Goal: Task Accomplishment & Management: Complete application form

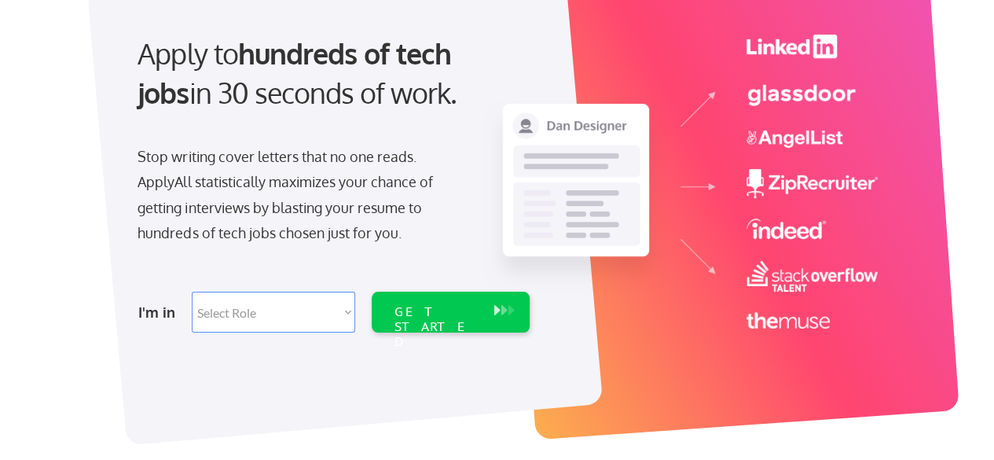
scroll to position [157, 0]
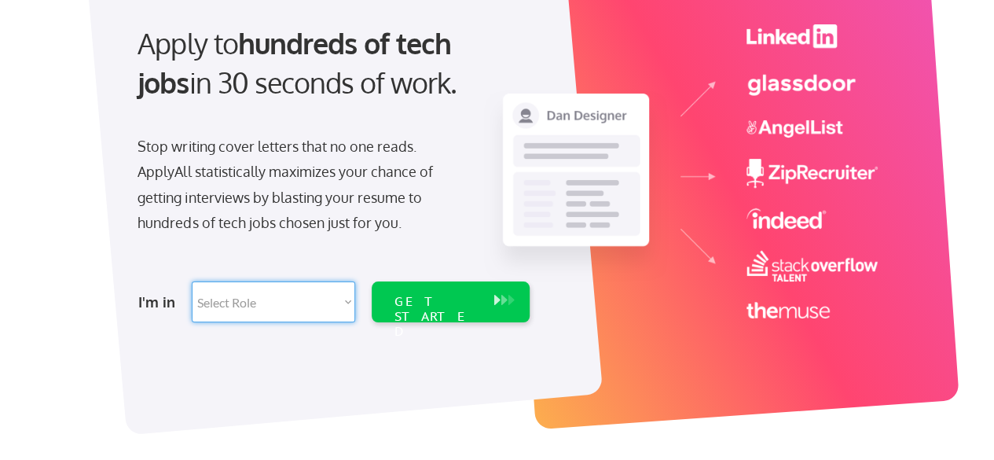
click at [252, 299] on select "Select Role Software Engineering Product Management Customer Success Sales UI/U…" at bounding box center [273, 301] width 163 height 41
select select ""it_security""
click at [192, 281] on select "Select Role Software Engineering Product Management Customer Success Sales UI/U…" at bounding box center [273, 301] width 163 height 41
select select ""it_security""
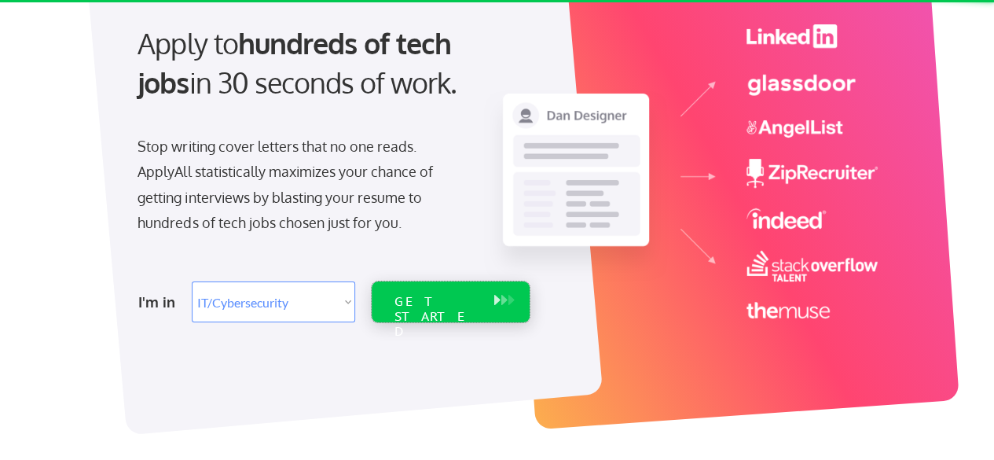
click at [423, 296] on div "GET STARTED" at bounding box center [436, 317] width 84 height 46
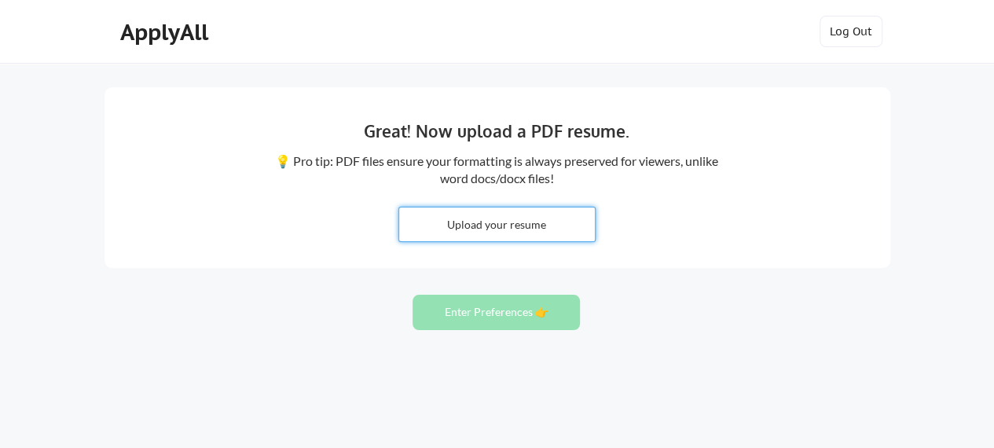
click at [505, 227] on input "file" at bounding box center [497, 225] width 196 height 34
type input "C:\fakepath\Aaradanaa's Resume TRowe.docx.pdf"
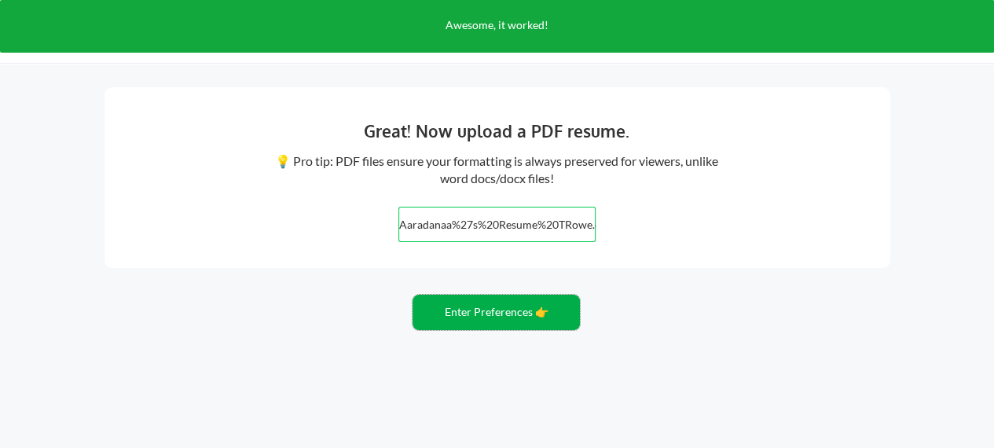
click at [516, 316] on button "Enter Preferences 👉" at bounding box center [496, 312] width 167 height 35
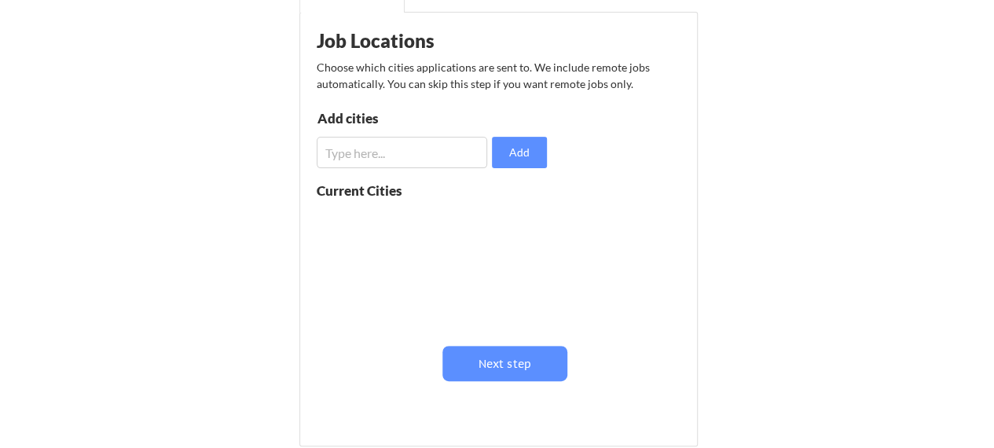
scroll to position [314, 0]
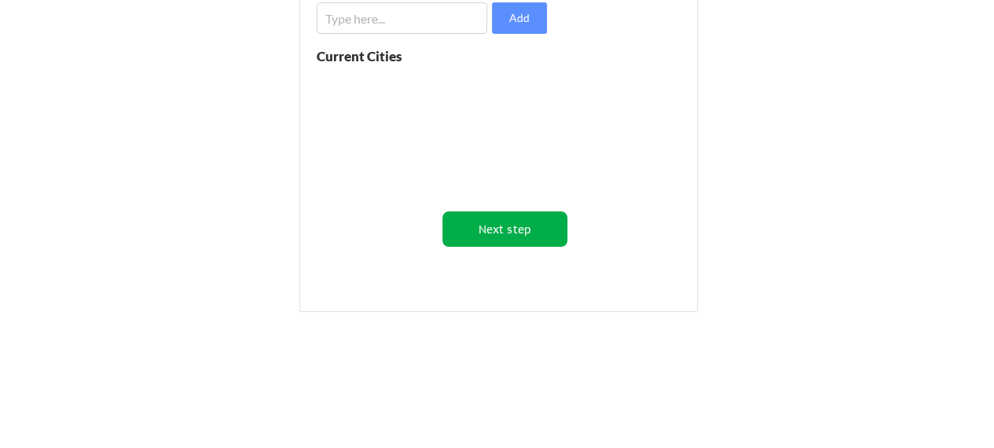
click at [505, 239] on button "Next step" at bounding box center [505, 228] width 125 height 35
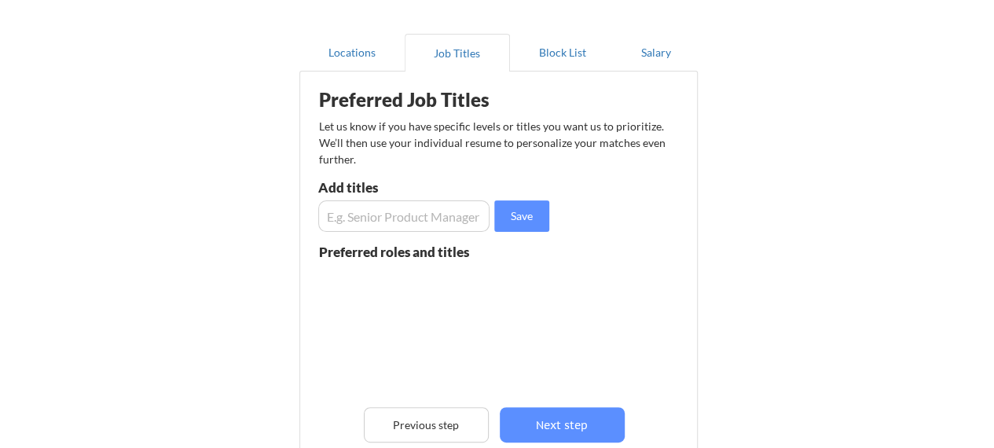
scroll to position [157, 0]
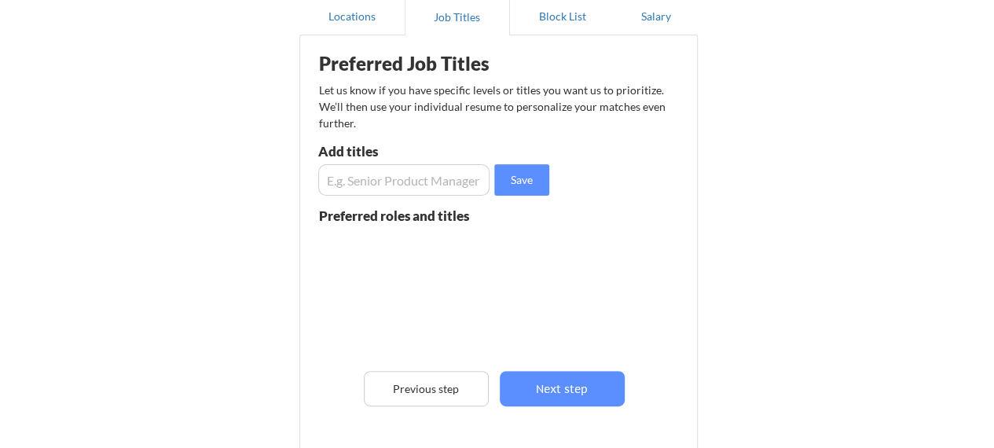
click at [382, 168] on input "input" at bounding box center [404, 179] width 172 height 31
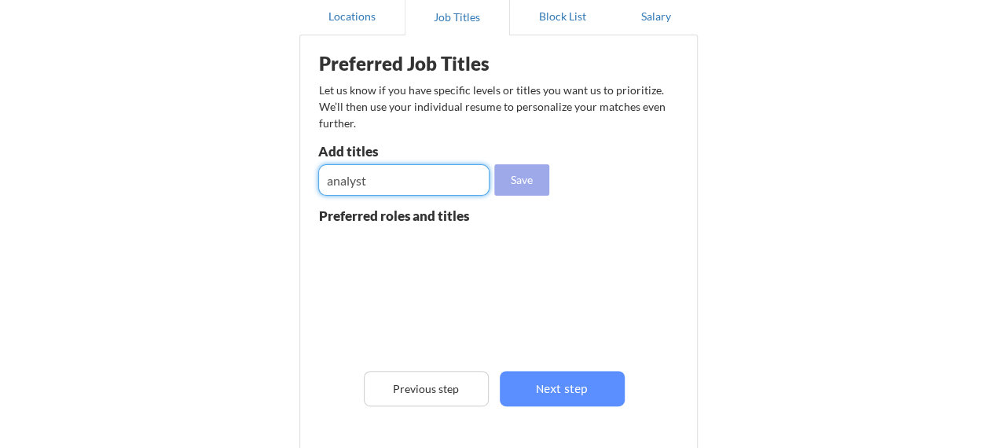
type input "analyst"
click at [521, 177] on button "Save" at bounding box center [521, 179] width 55 height 31
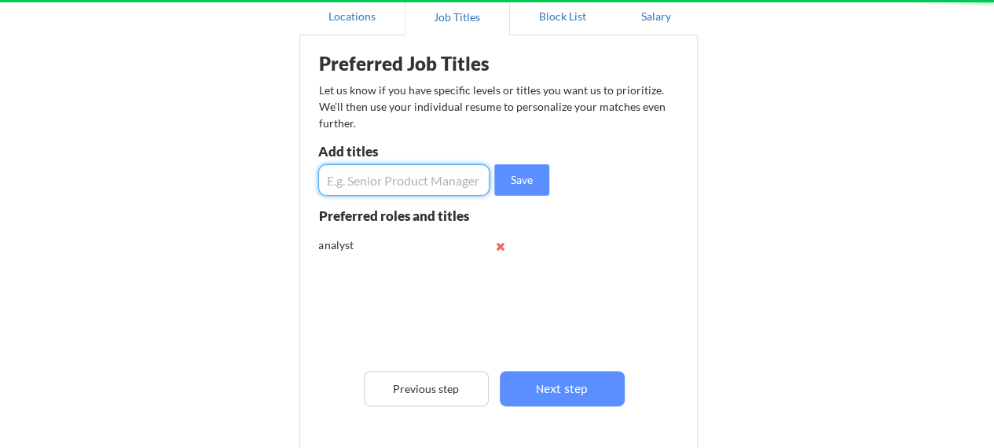
click at [421, 178] on input "input" at bounding box center [404, 179] width 172 height 31
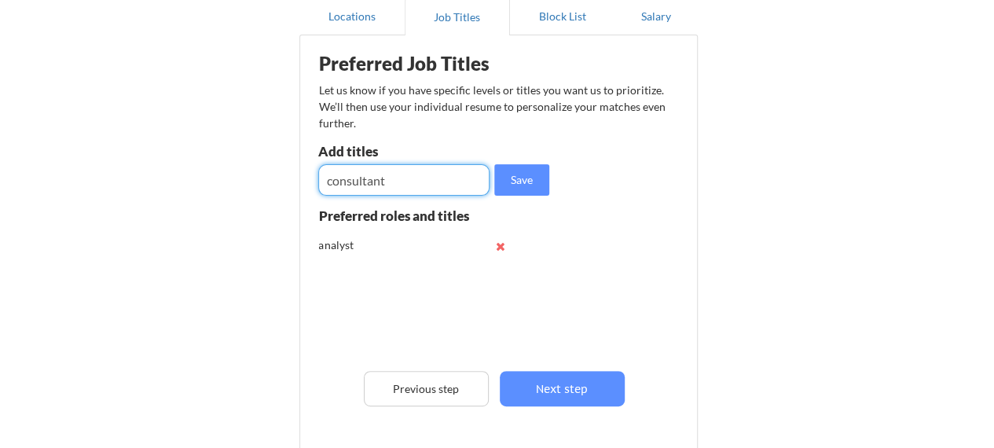
type input "consultant"
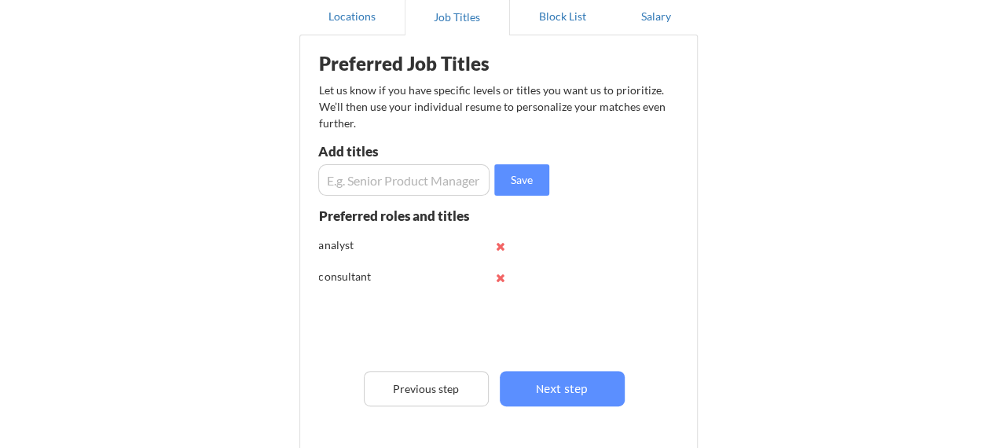
drag, startPoint x: 437, startPoint y: 173, endPoint x: 430, endPoint y: 188, distance: 16.5
click at [437, 175] on input "input" at bounding box center [404, 179] width 172 height 31
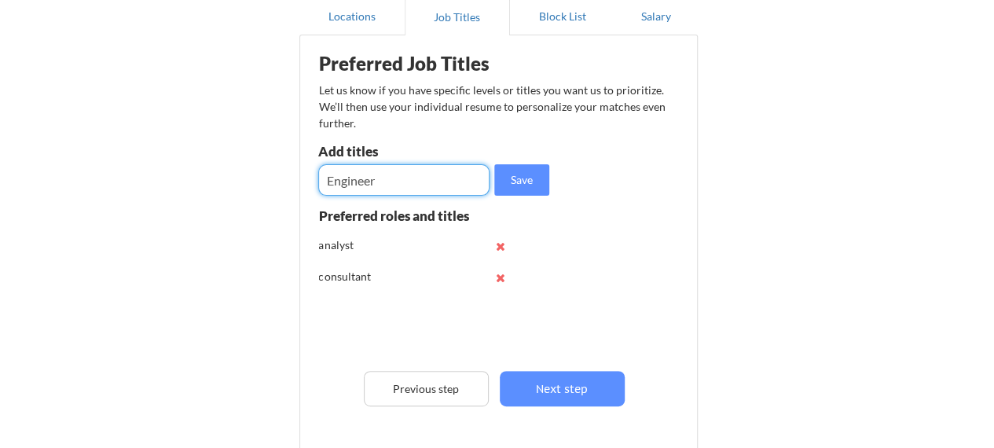
type input "Engineer"
click at [430, 188] on input "input" at bounding box center [404, 179] width 172 height 31
type input "AI"
click at [430, 188] on input "input" at bounding box center [404, 179] width 172 height 31
type input "data"
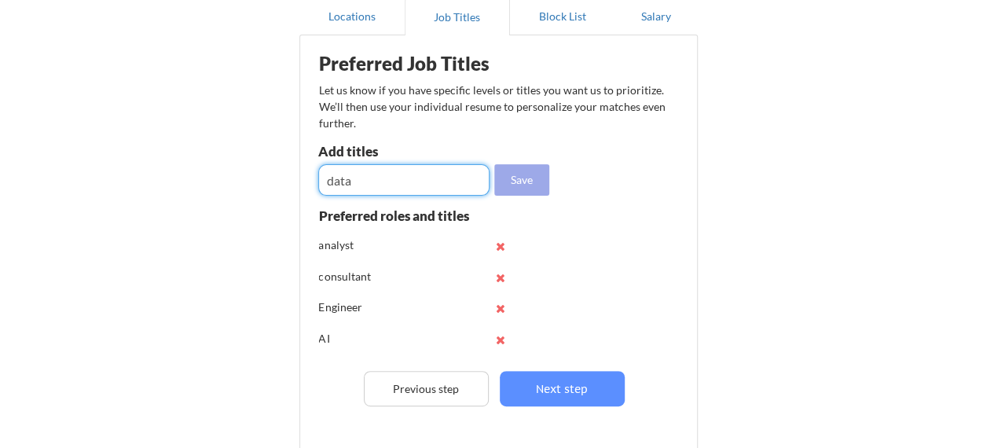
click at [513, 189] on button "Save" at bounding box center [521, 179] width 55 height 31
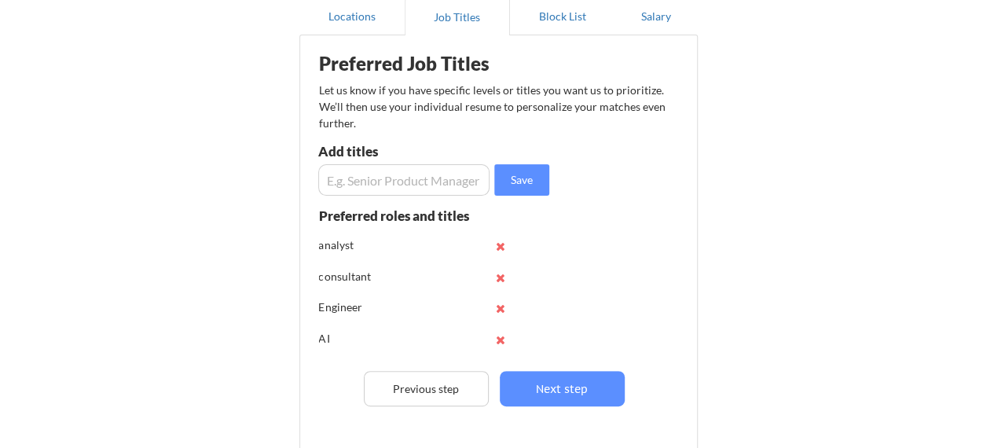
click at [631, 390] on div "Preferred Job Titles Let us know if you have specific levels or titles you want…" at bounding box center [502, 262] width 388 height 438
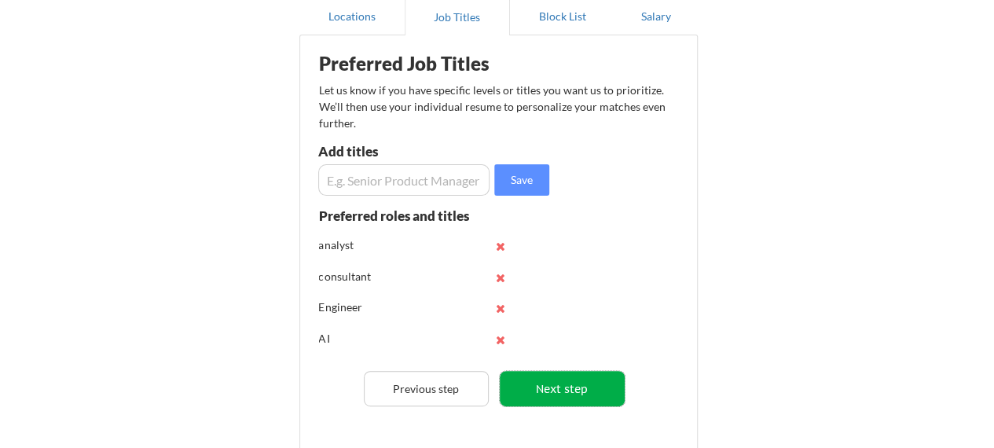
click at [619, 388] on button "Next step" at bounding box center [562, 388] width 125 height 35
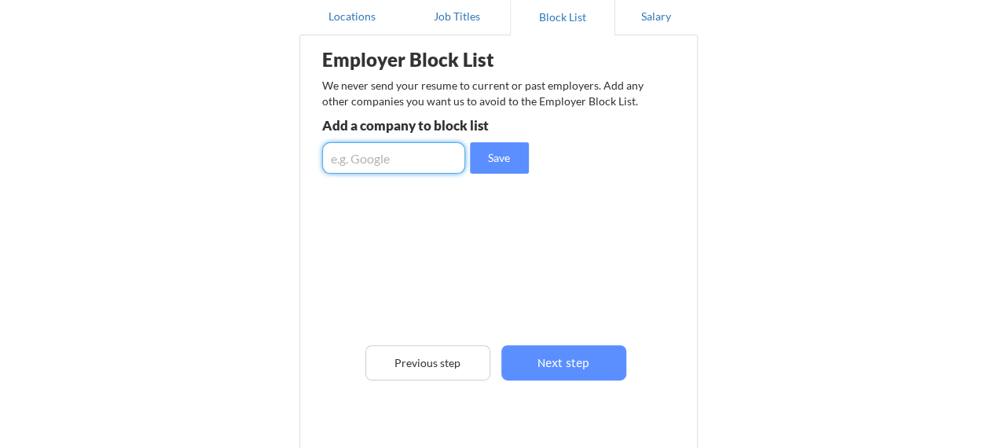
click at [373, 152] on input "input" at bounding box center [393, 157] width 143 height 31
type input "American Bureau of Shipping"
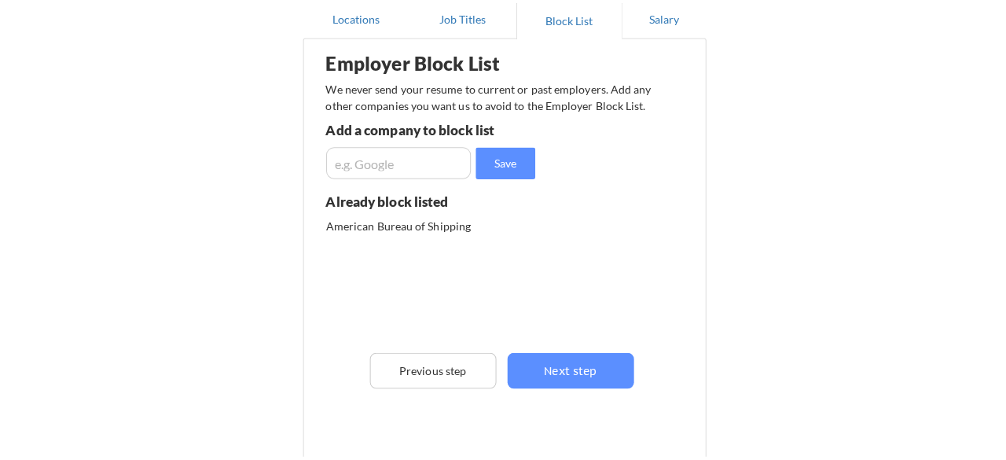
scroll to position [0, 0]
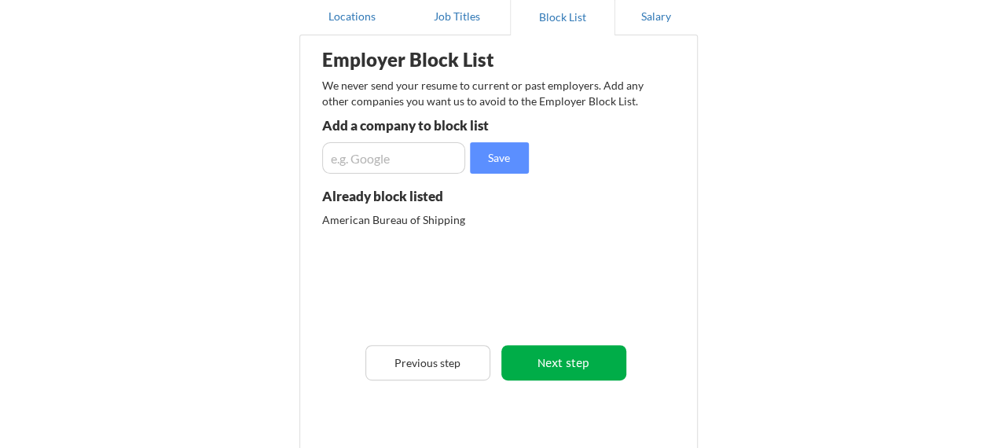
click at [598, 379] on button "Next step" at bounding box center [564, 362] width 125 height 35
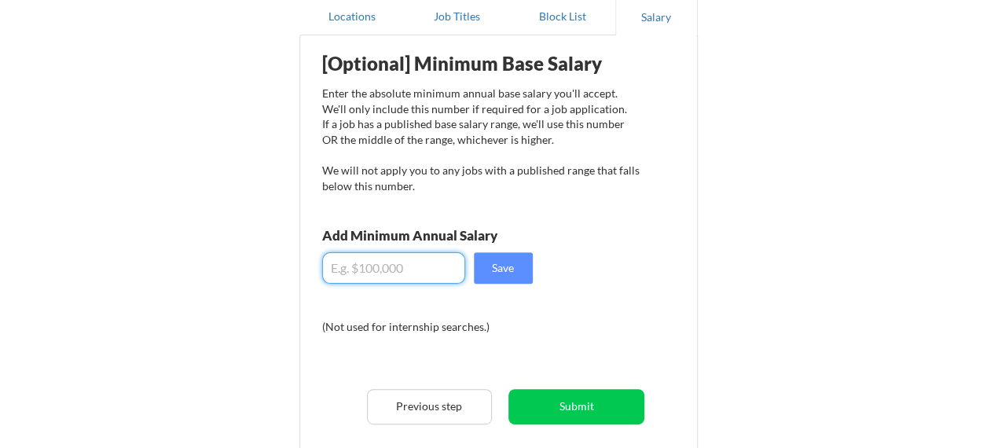
click at [436, 274] on input "input" at bounding box center [393, 267] width 143 height 31
drag, startPoint x: 348, startPoint y: 269, endPoint x: 428, endPoint y: 346, distance: 110.6
click at [351, 272] on input "input" at bounding box center [393, 267] width 143 height 31
click at [338, 273] on input "input" at bounding box center [393, 267] width 143 height 31
type input "$75,000"
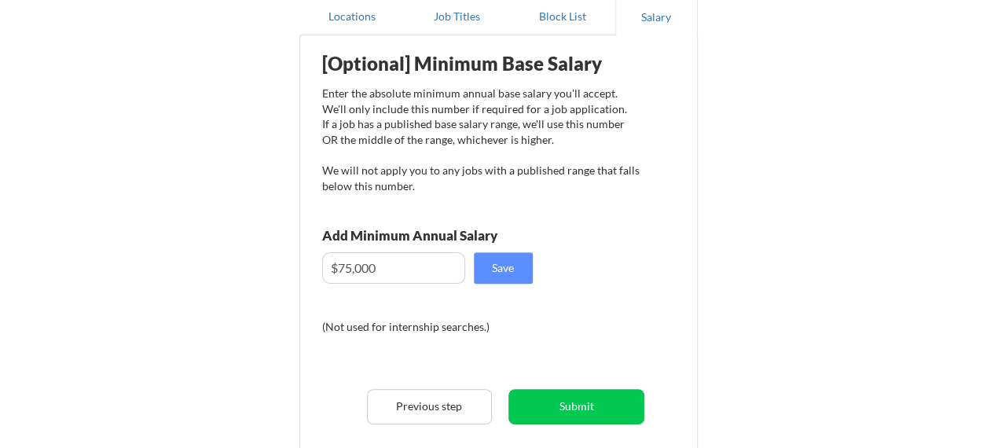
click at [538, 255] on div "[Optional] Minimum Base Salary Enter the absolute minimum annual base salary yo…" at bounding box center [502, 268] width 388 height 450
click at [513, 271] on button "Save" at bounding box center [503, 267] width 59 height 31
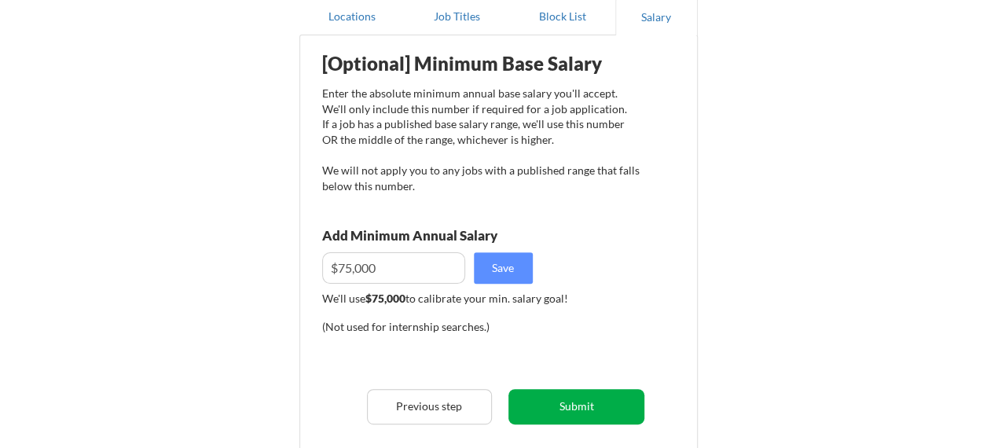
click at [632, 413] on button "Submit" at bounding box center [577, 406] width 136 height 35
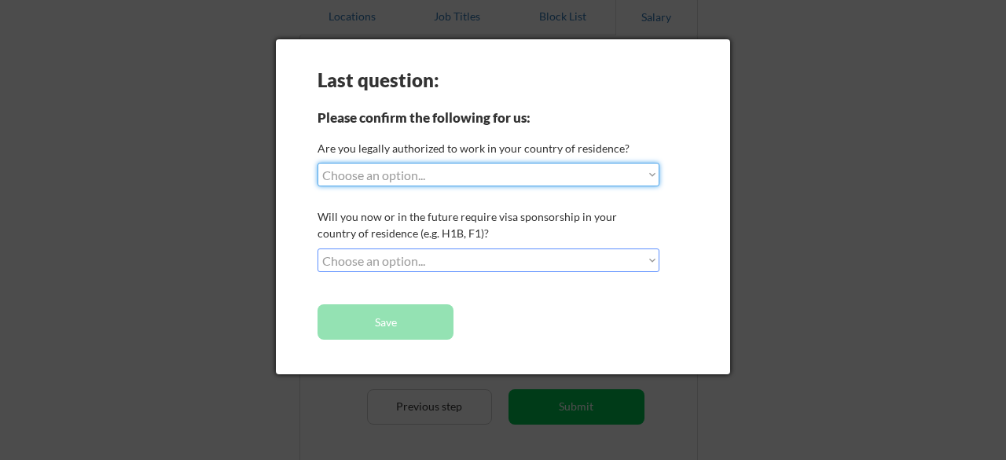
click at [515, 171] on select "Choose an option... Yes, I am a US Citizen Yes, I am a Canadian Citizen Yes, I …" at bounding box center [489, 175] width 342 height 24
select select ""yes__i_am_a_us_citizen""
click at [318, 163] on select "Choose an option... Yes, I am a US Citizen Yes, I am a Canadian Citizen Yes, I …" at bounding box center [489, 175] width 342 height 24
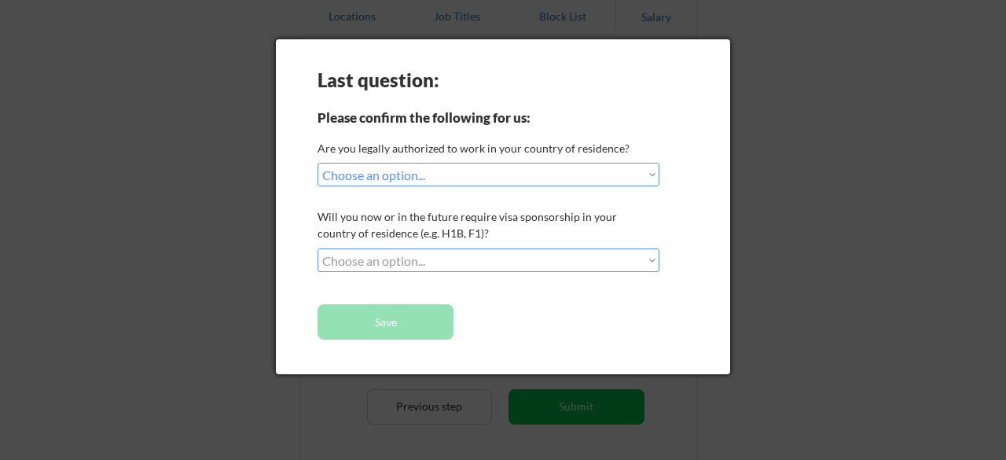
click at [479, 264] on select "Choose an option... No, I will not need sponsorship Yes, I will need sponsorship" at bounding box center [489, 260] width 342 height 24
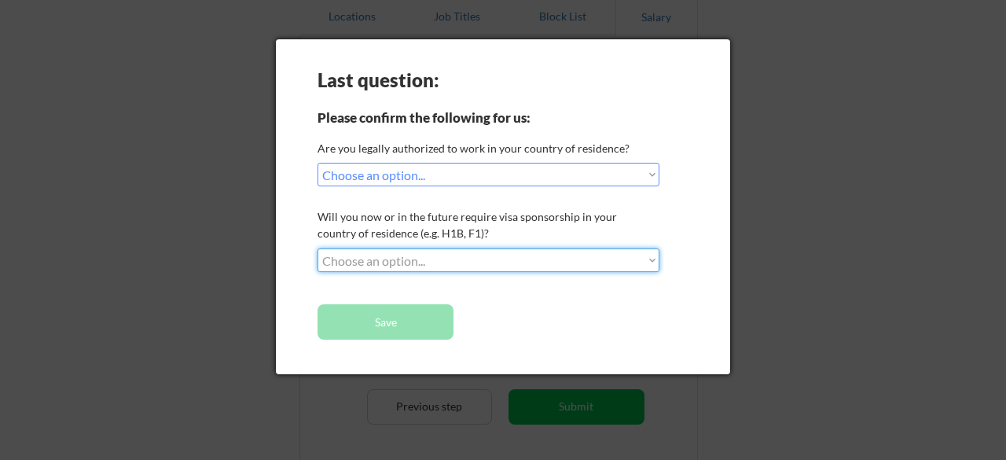
select select ""no__i_will_not_need_sponsorship""
click at [318, 248] on select "Choose an option... No, I will not need sponsorship Yes, I will need sponsorship" at bounding box center [489, 260] width 342 height 24
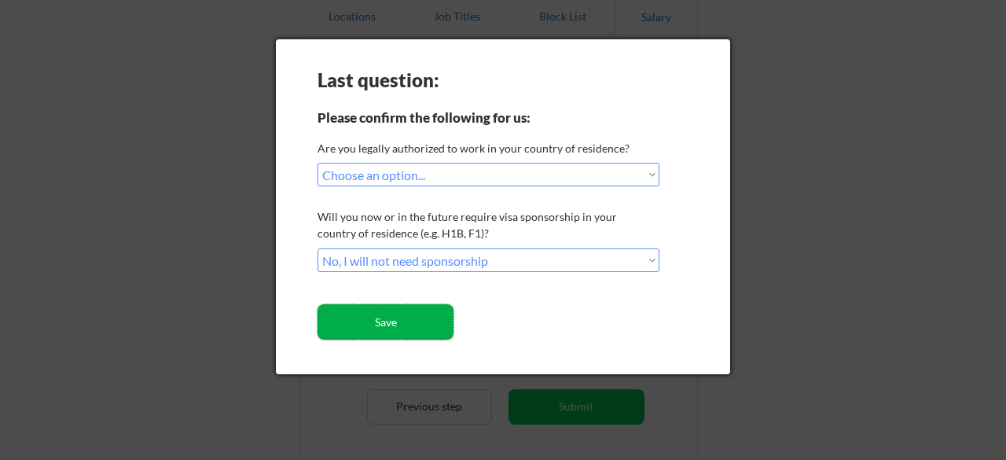
click at [437, 319] on button "Save" at bounding box center [386, 321] width 136 height 35
